Goal: Transaction & Acquisition: Purchase product/service

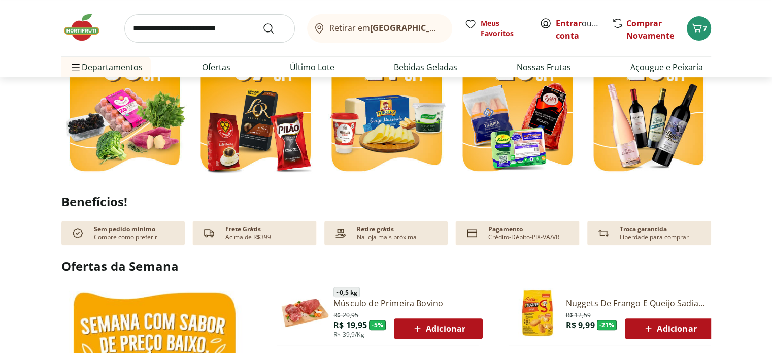
scroll to position [254, 0]
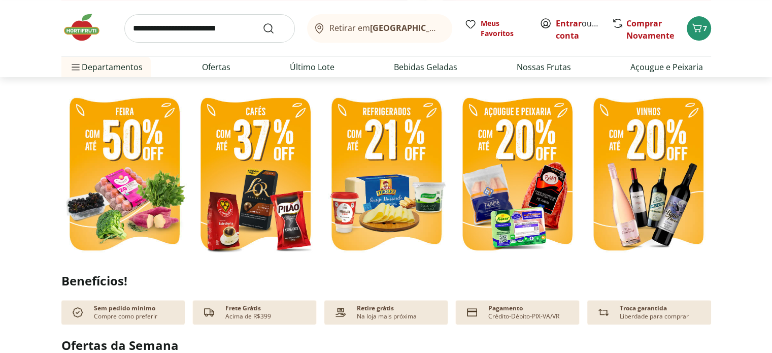
click at [115, 82] on img at bounding box center [124, 175] width 126 height 168
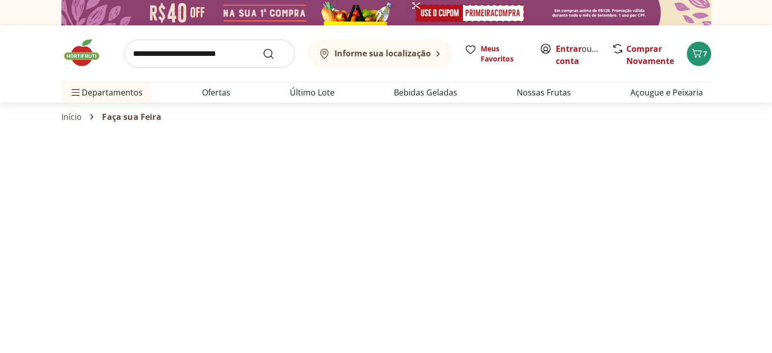
select select "**********"
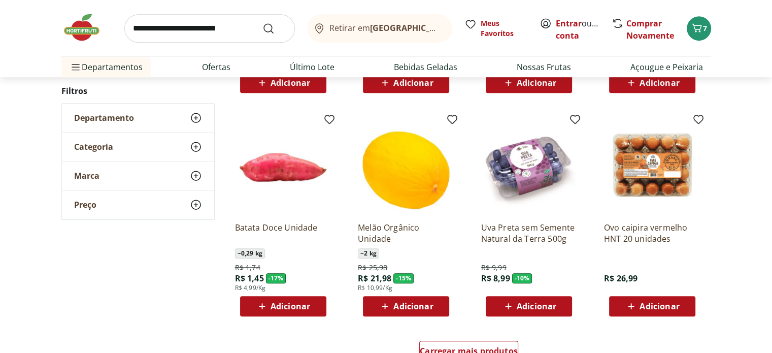
scroll to position [659, 0]
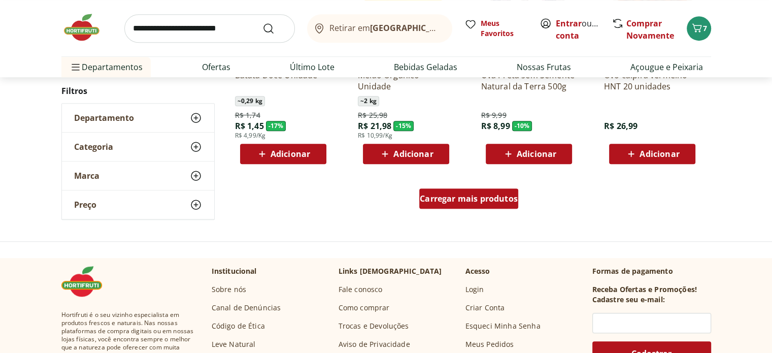
click at [260, 82] on span "Carregar mais produtos" at bounding box center [469, 198] width 98 height 8
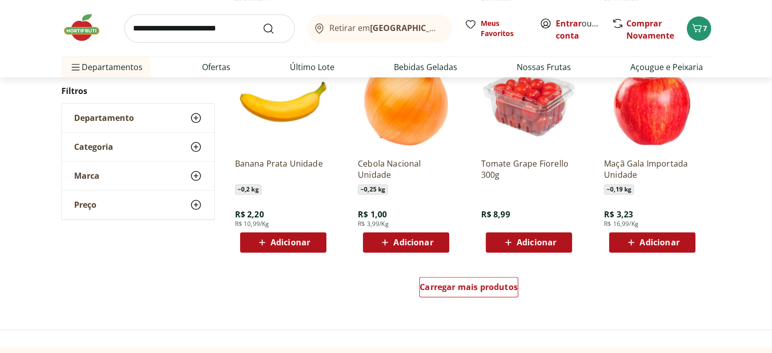
scroll to position [1268, 0]
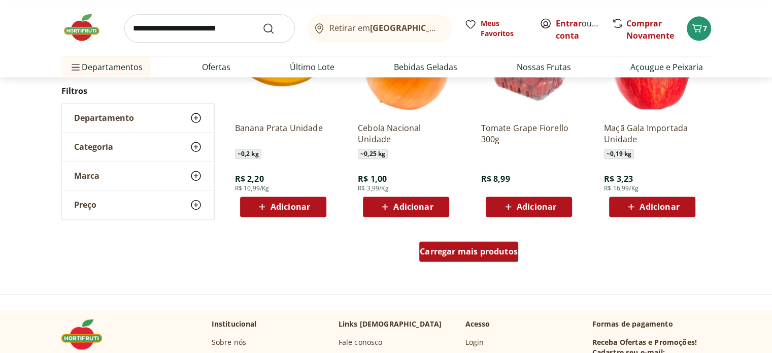
click at [260, 82] on span "Carregar mais produtos" at bounding box center [469, 251] width 98 height 8
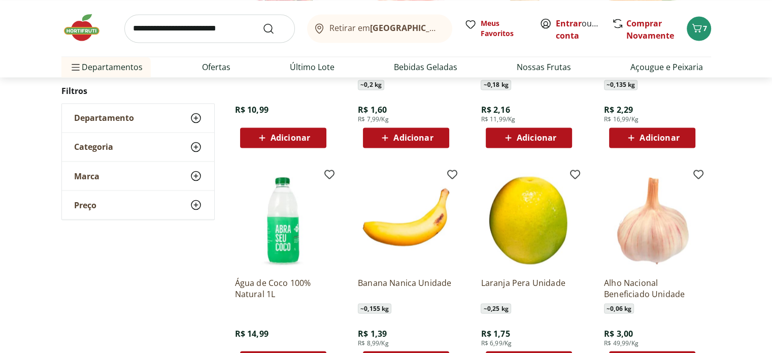
scroll to position [2029, 0]
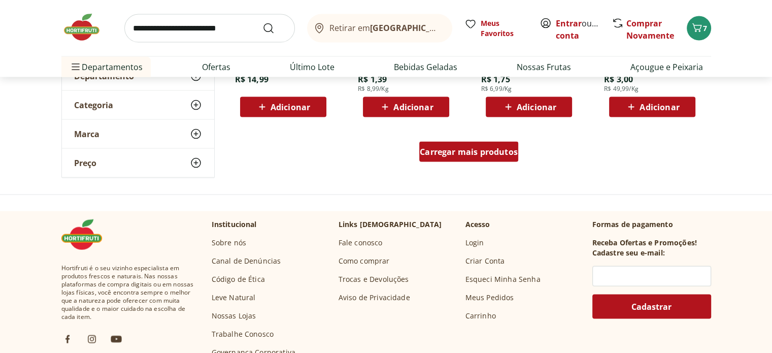
click at [260, 82] on span "Carregar mais produtos" at bounding box center [469, 152] width 98 height 8
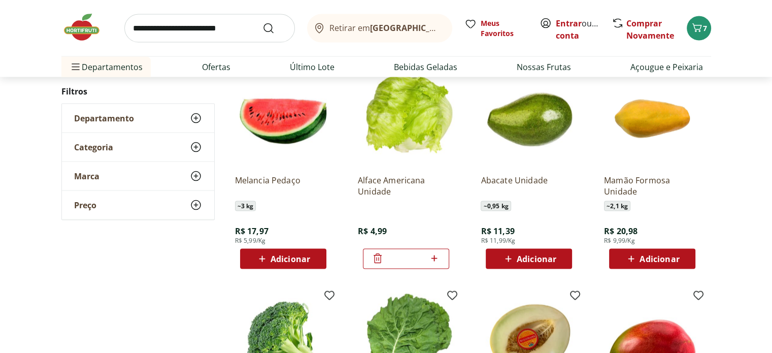
scroll to position [2232, 0]
